Goal: Information Seeking & Learning: Learn about a topic

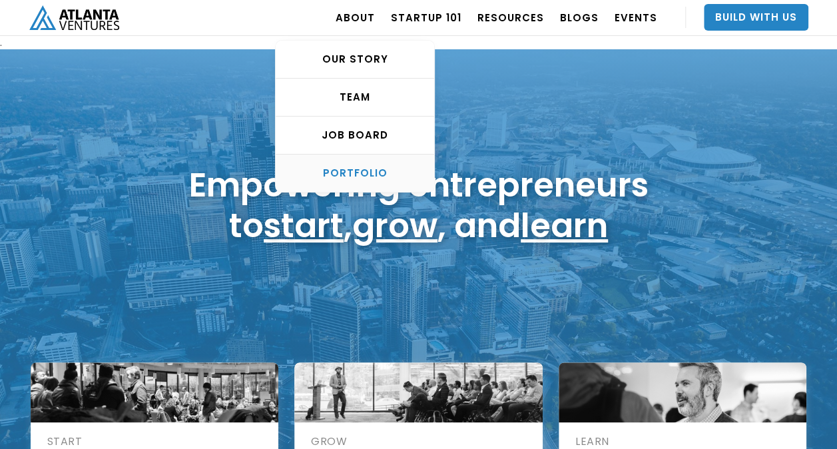
click at [372, 173] on div "PORTFOLIO" at bounding box center [355, 172] width 158 height 13
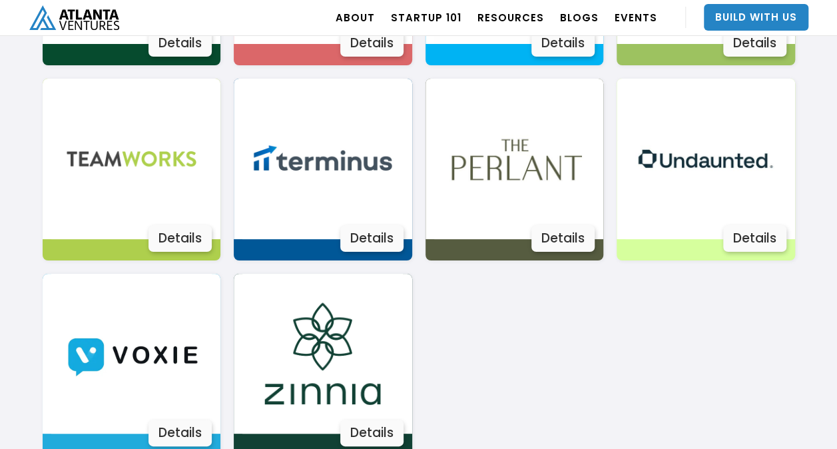
scroll to position [2481, 0]
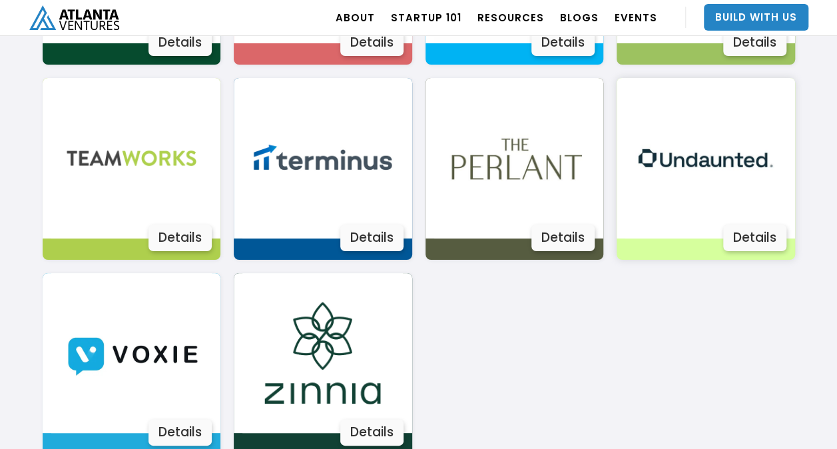
click at [714, 169] on img at bounding box center [705, 158] width 160 height 160
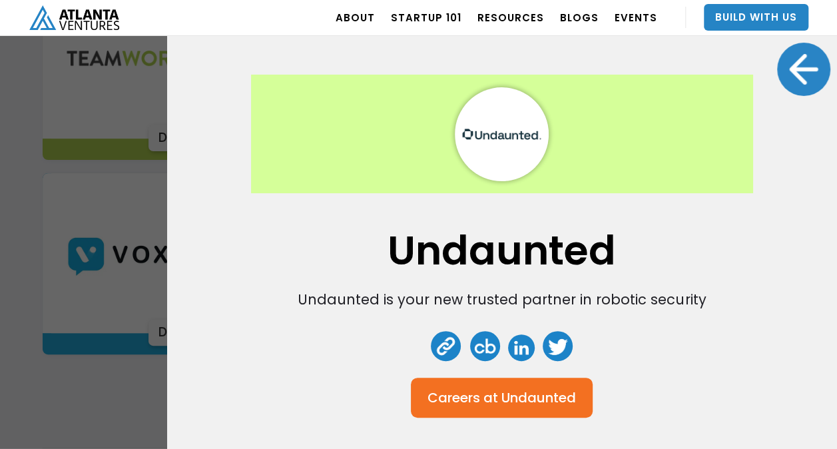
scroll to position [3, 0]
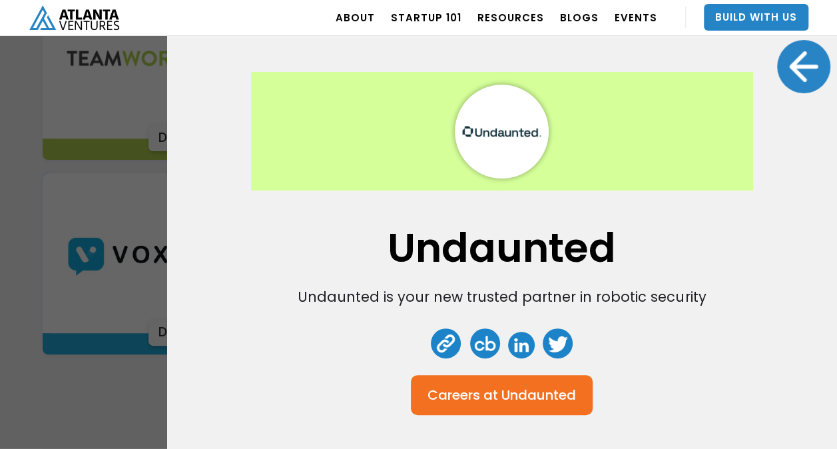
click at [441, 339] on link at bounding box center [446, 343] width 30 height 30
